Goal: Task Accomplishment & Management: Manage account settings

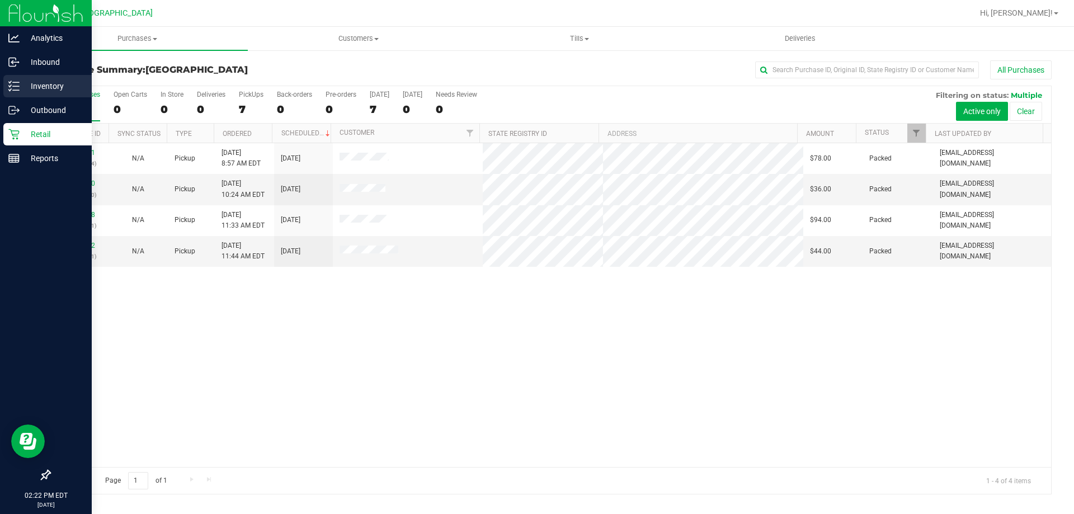
click at [35, 88] on p "Inventory" at bounding box center [53, 85] width 67 height 13
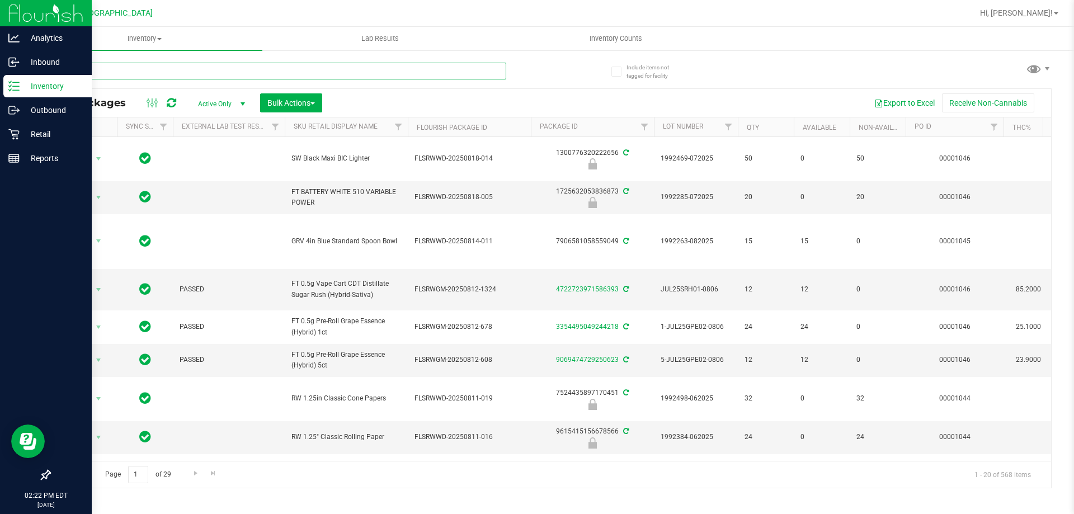
click at [137, 65] on input "text" at bounding box center [277, 71] width 457 height 17
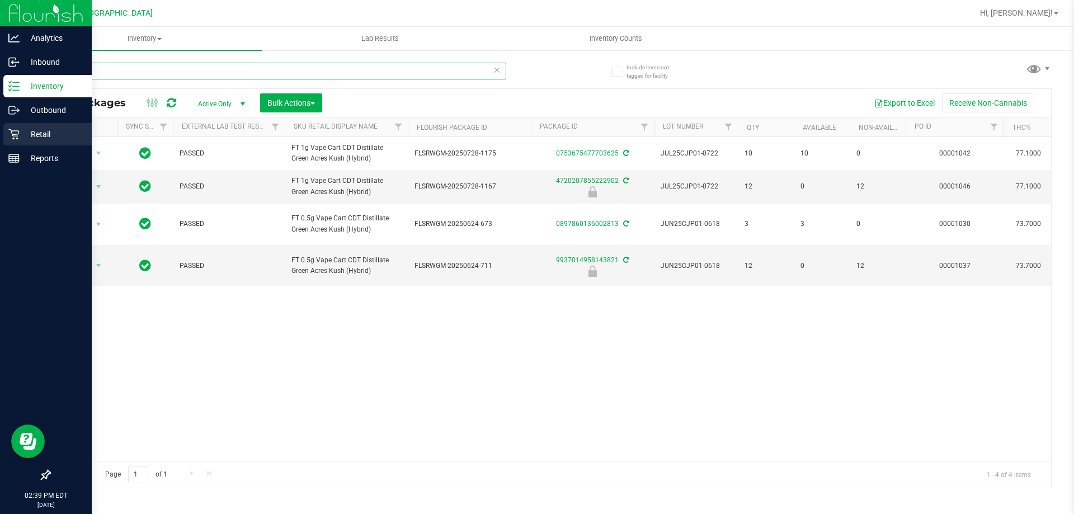
type input "cjp"
click at [21, 137] on p "Retail" at bounding box center [53, 133] width 67 height 13
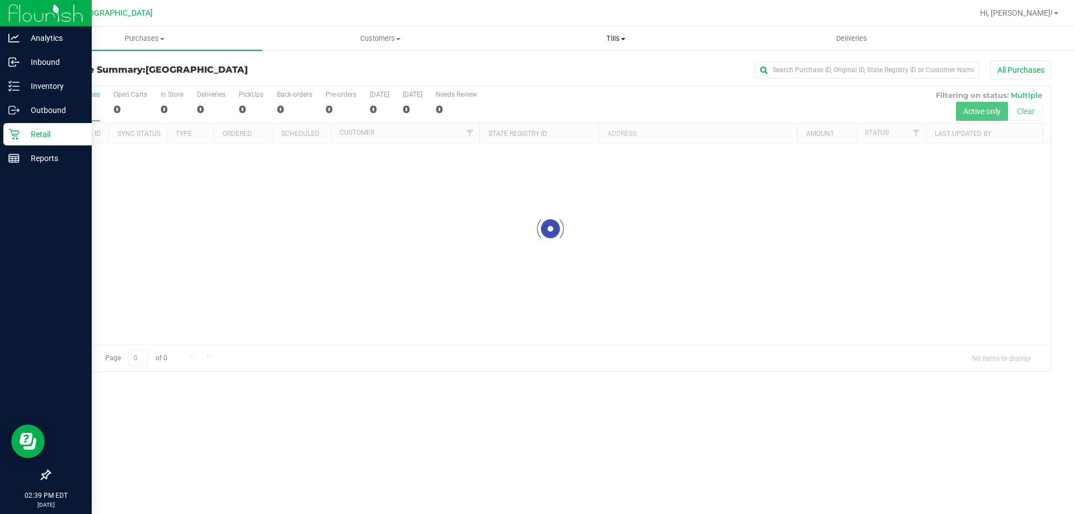
click at [610, 44] on uib-tab-heading "Tills Manage tills Reconcile e-payments" at bounding box center [615, 38] width 234 height 22
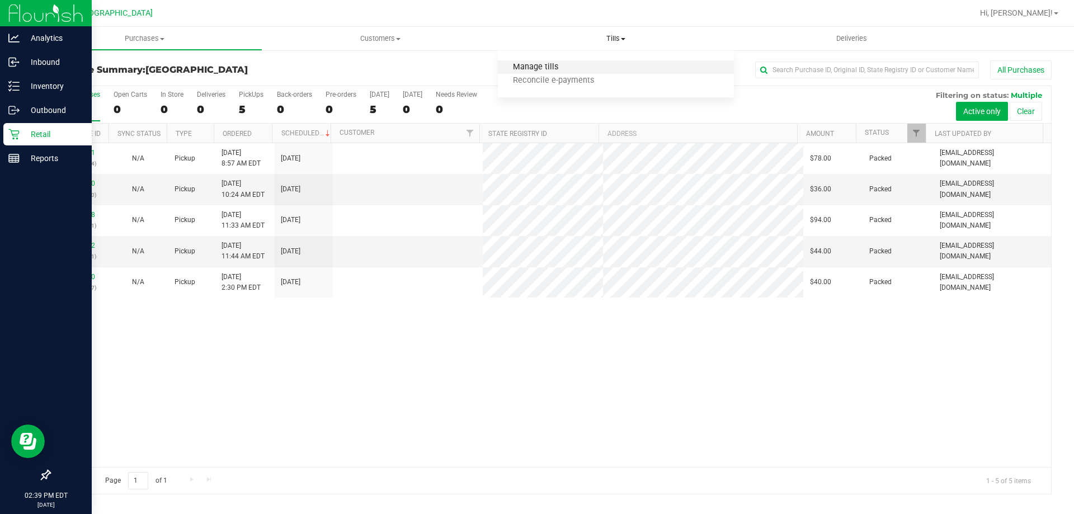
click at [570, 65] on span "Manage tills" at bounding box center [535, 68] width 75 height 10
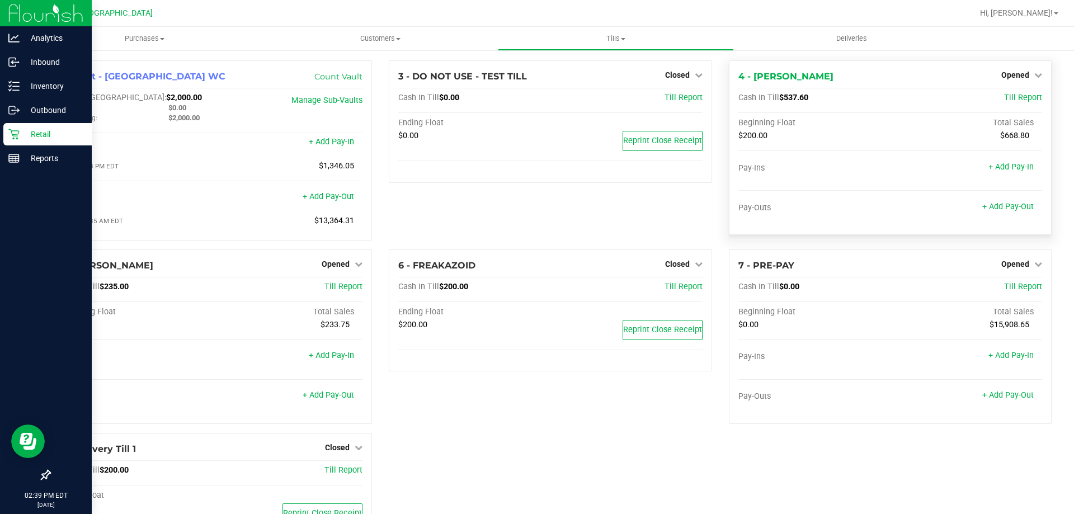
click at [1012, 81] on div "Opened" at bounding box center [1021, 74] width 41 height 13
click at [1010, 74] on span "Opened" at bounding box center [1015, 74] width 28 height 9
click at [1001, 100] on link "Close Till" at bounding box center [1016, 98] width 30 height 9
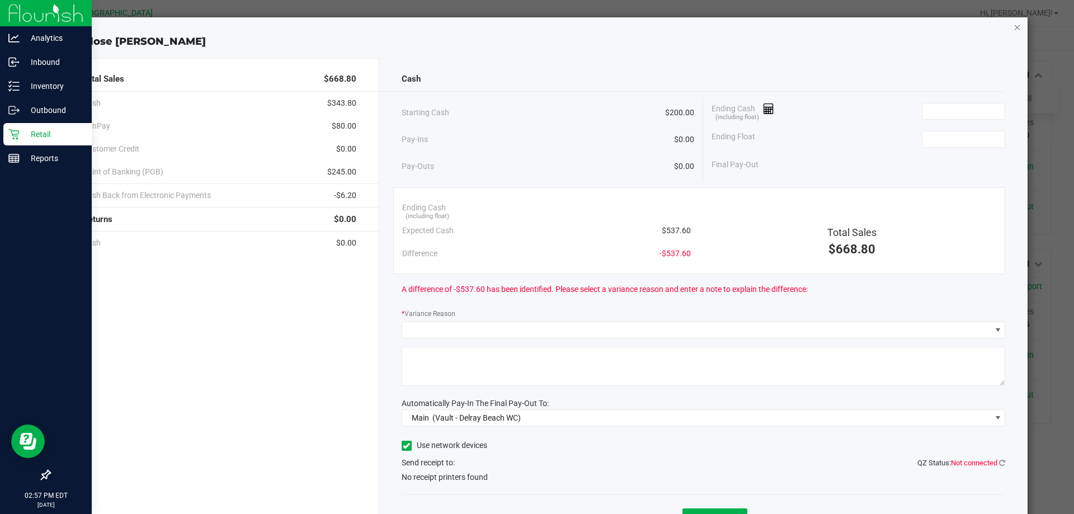
drag, startPoint x: 1011, startPoint y: 22, endPoint x: 985, endPoint y: 26, distance: 26.6
click at [1013, 22] on icon "button" at bounding box center [1017, 26] width 8 height 13
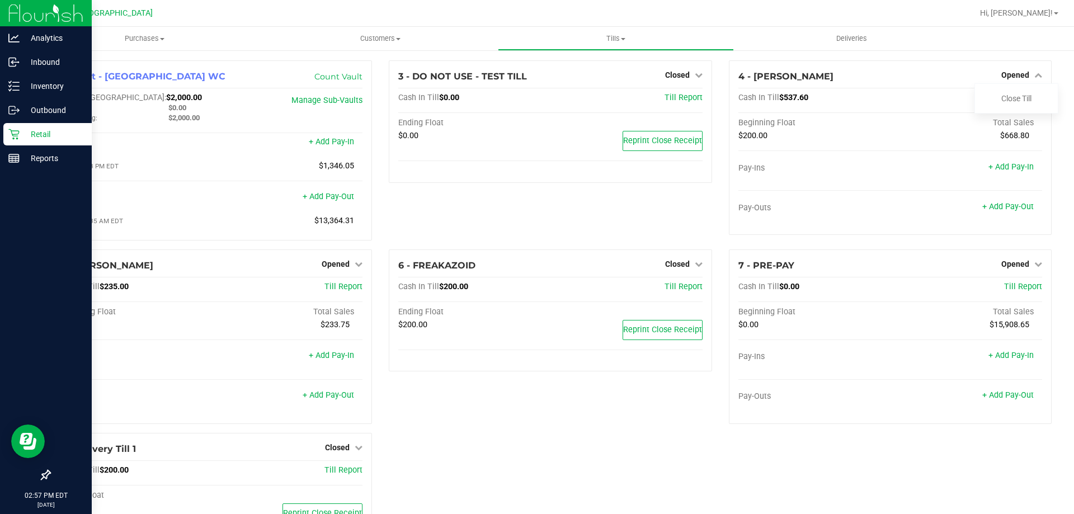
click at [32, 133] on p "Retail" at bounding box center [53, 133] width 67 height 13
